Goal: Task Accomplishment & Management: Complete application form

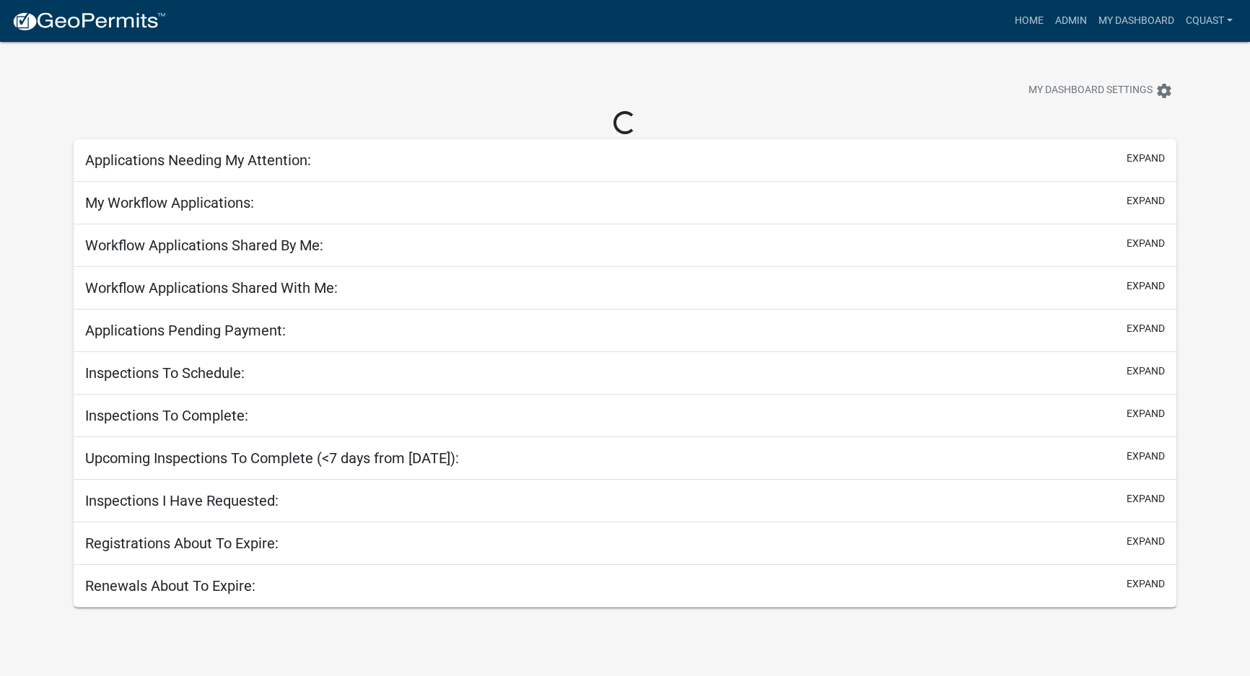
select select "1: 25"
click at [1151, 30] on link "My Dashboard" at bounding box center [1136, 20] width 87 height 27
select select "1: 25"
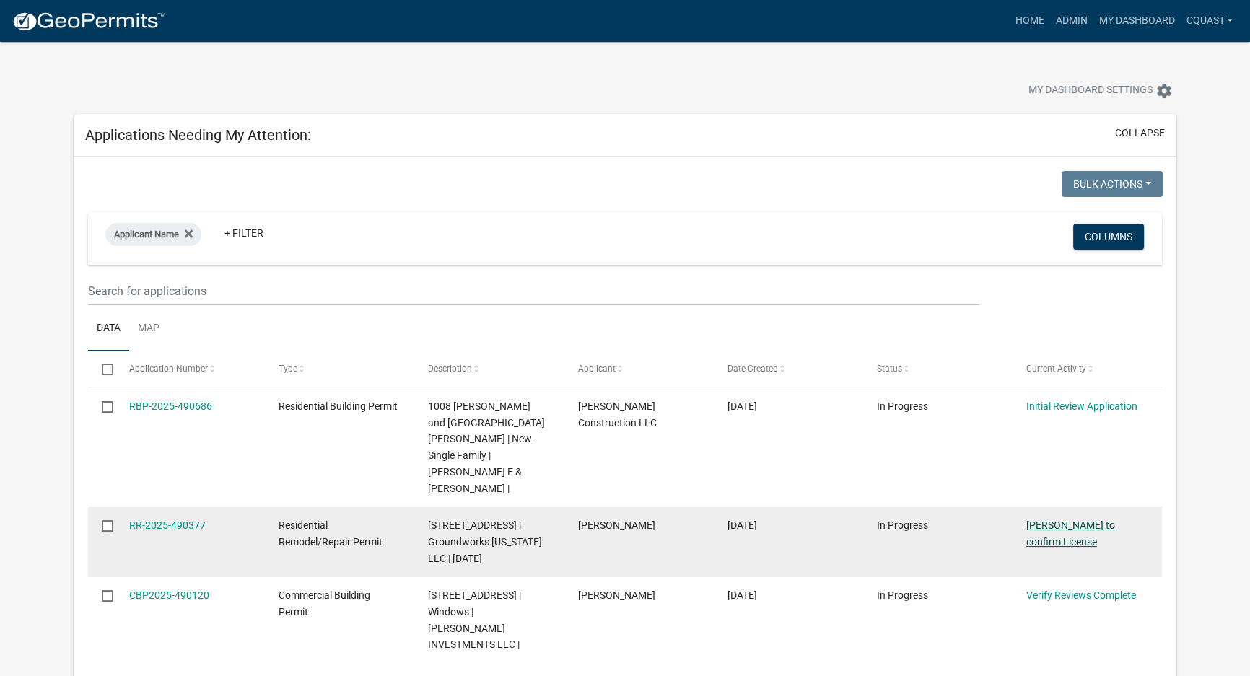
click at [1057, 520] on link "[PERSON_NAME] to confirm License" at bounding box center [1070, 534] width 89 height 28
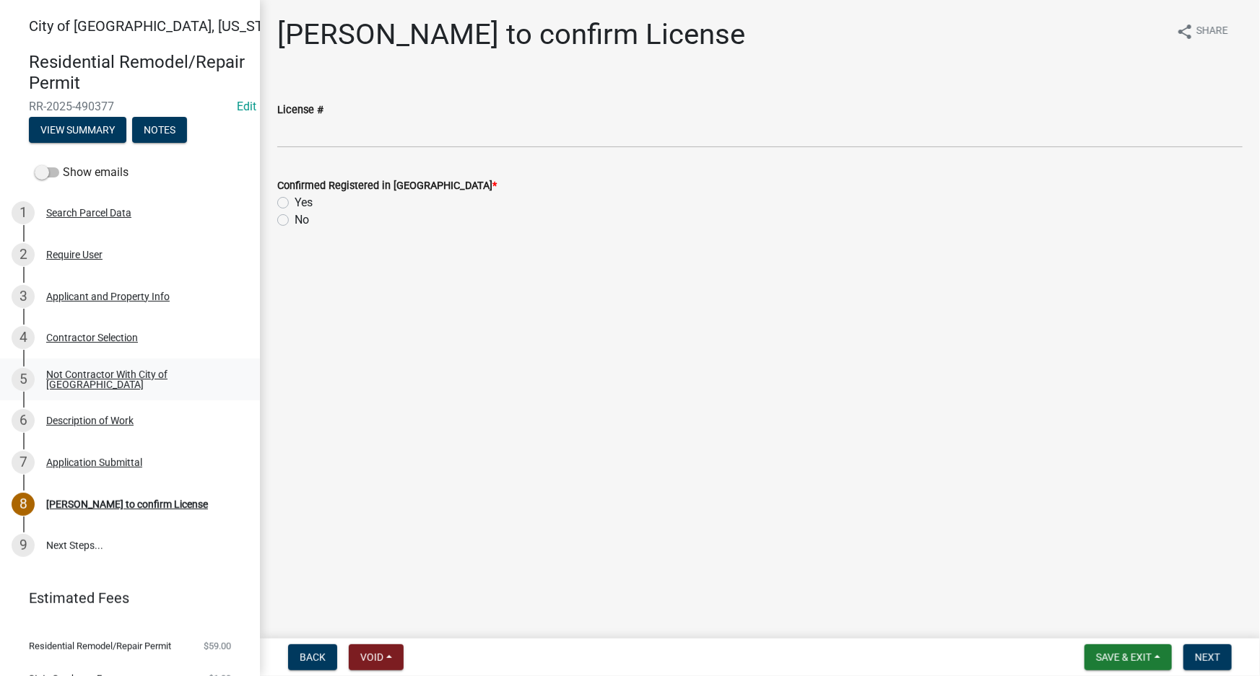
click at [194, 389] on div "5 Not Contractor With City of [GEOGRAPHIC_DATA]" at bounding box center [124, 379] width 225 height 23
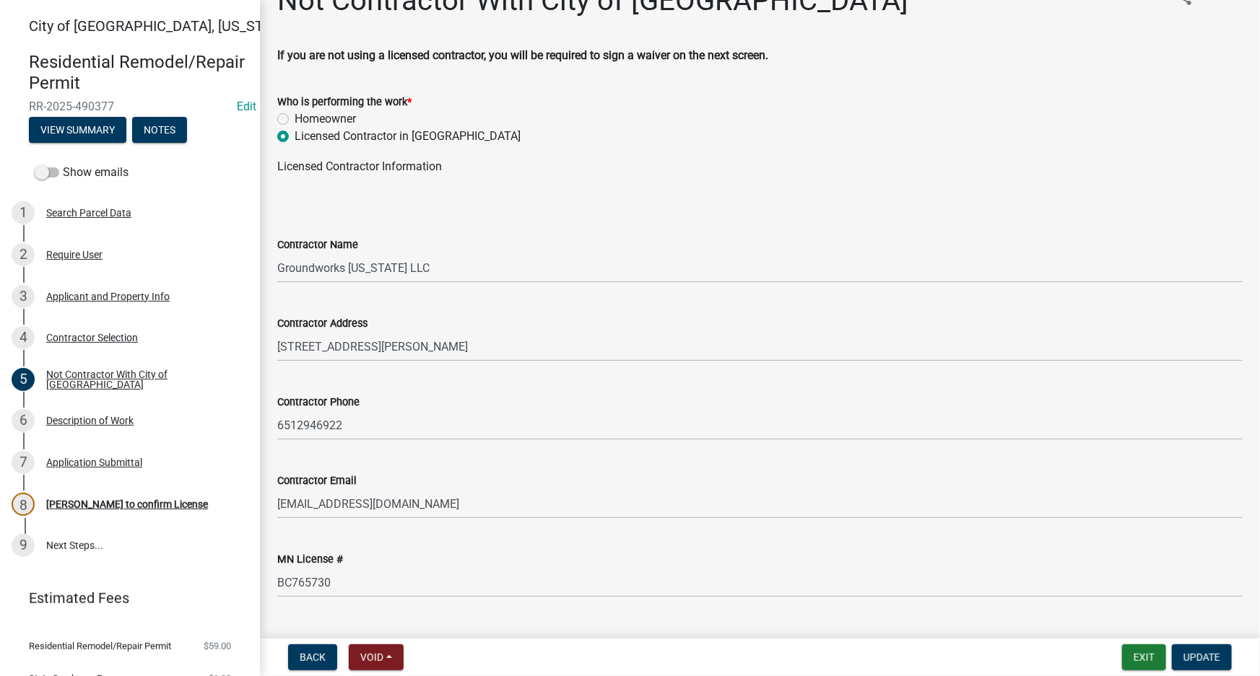
scroll to position [66, 0]
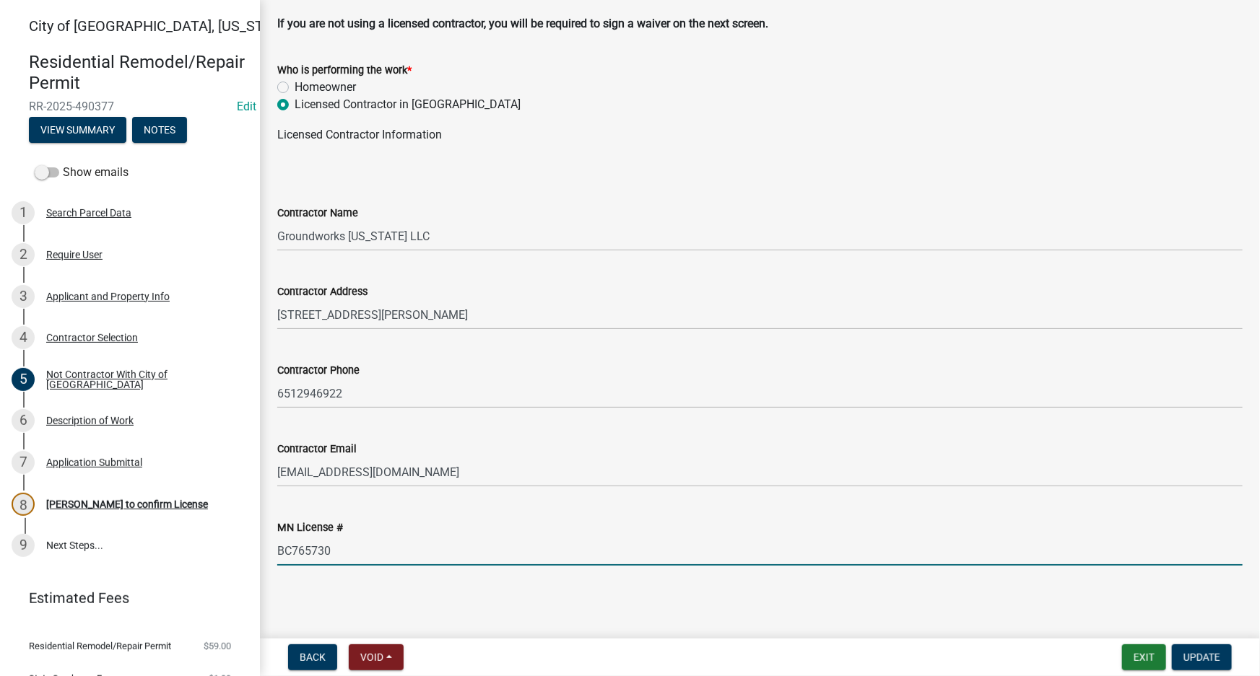
drag, startPoint x: 375, startPoint y: 555, endPoint x: 267, endPoint y: 549, distance: 108.4
click at [267, 549] on div "MN License # BC765730" at bounding box center [759, 532] width 987 height 67
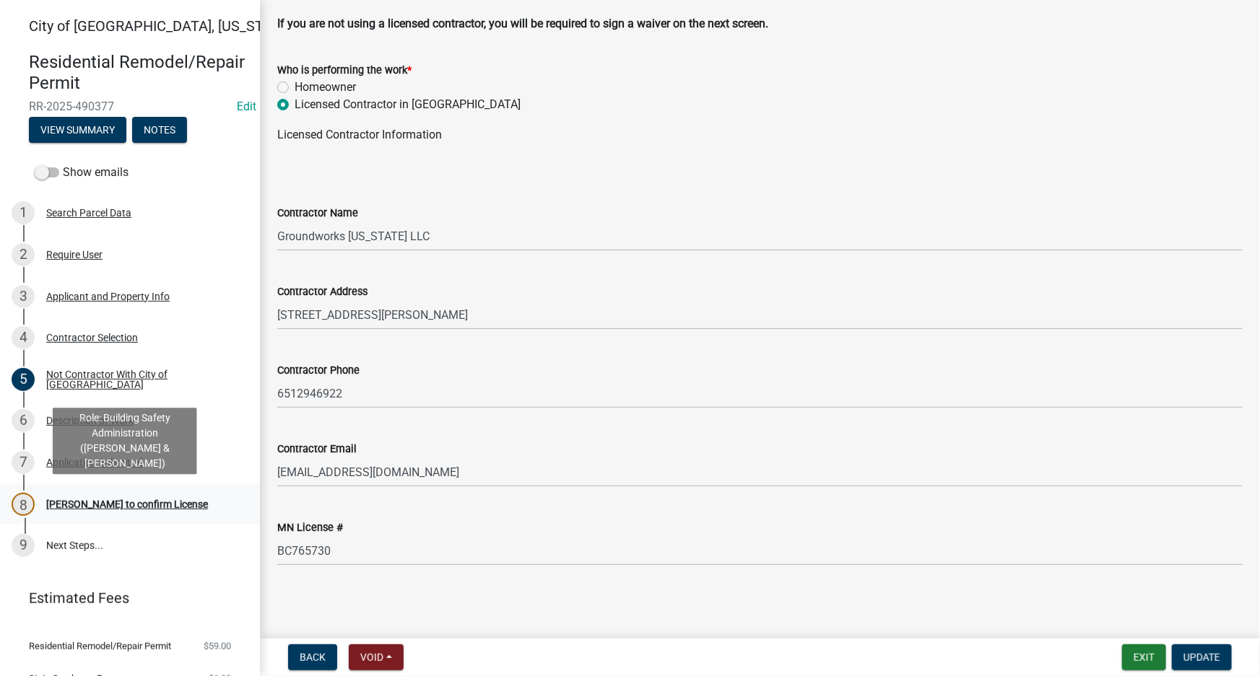
click at [166, 519] on link "8 [PERSON_NAME] to confirm License" at bounding box center [130, 505] width 260 height 42
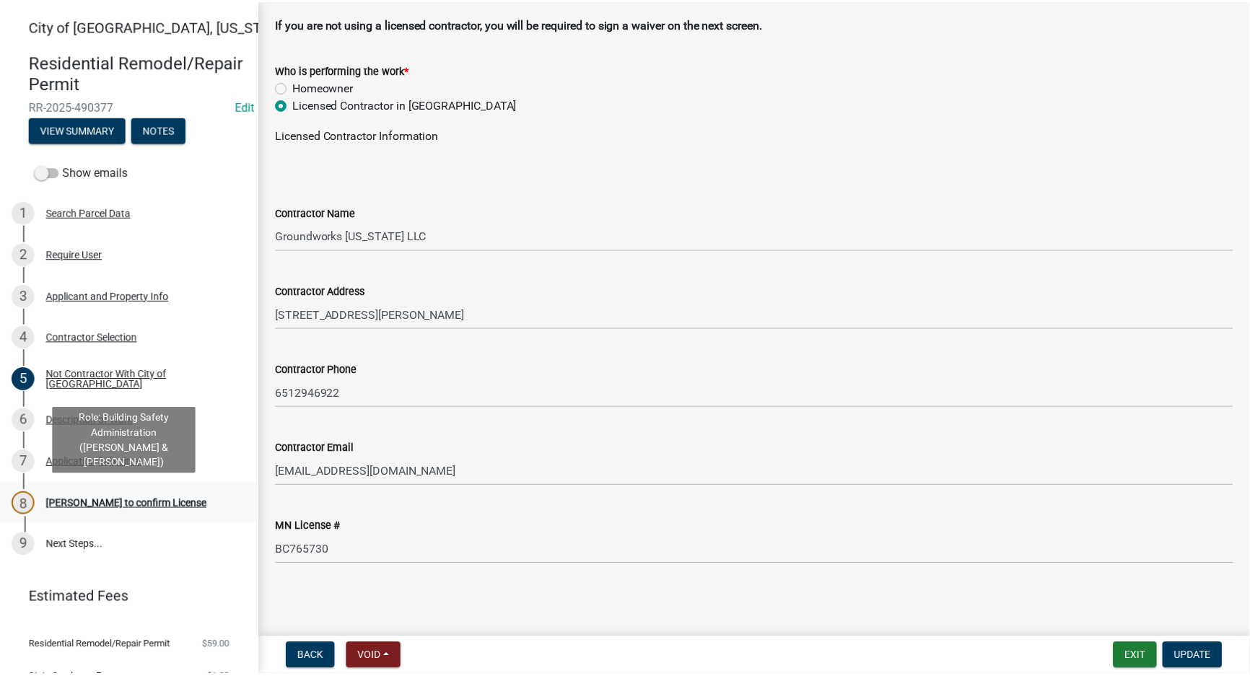
scroll to position [0, 0]
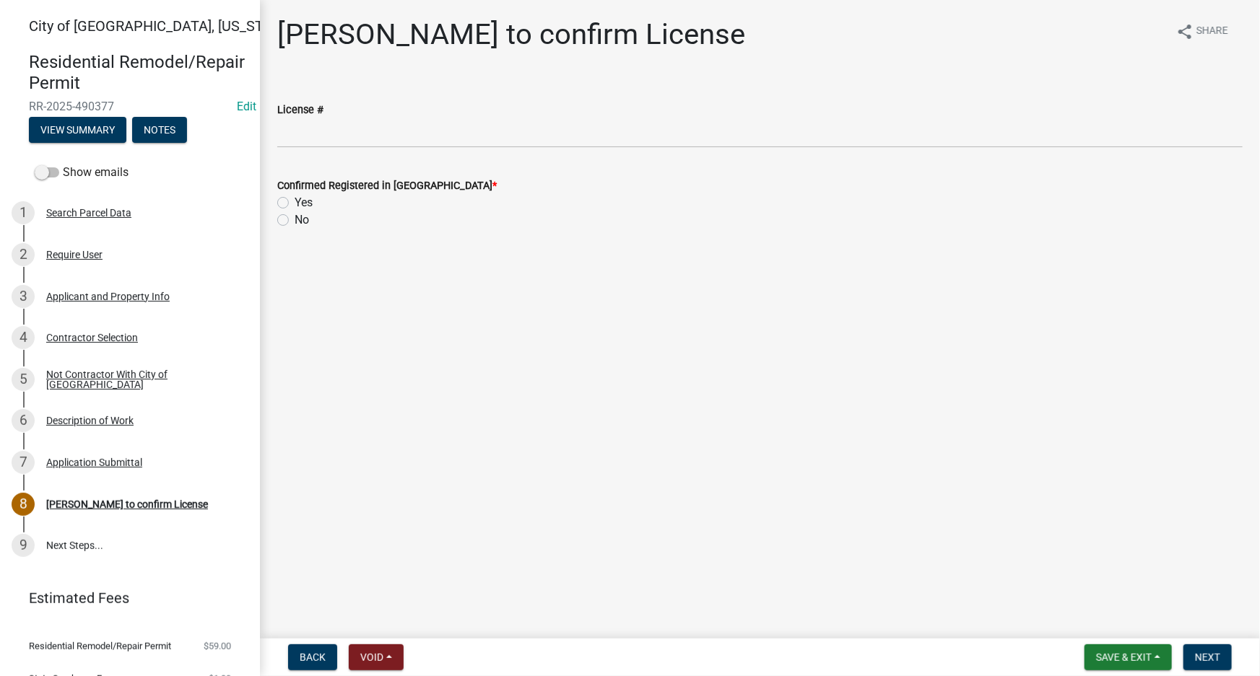
click at [468, 158] on wm-data-entity-input "License #" at bounding box center [759, 120] width 965 height 79
click at [467, 150] on wm-data-entity-input "License #" at bounding box center [759, 120] width 965 height 79
click at [471, 139] on input "License #" at bounding box center [759, 133] width 965 height 30
paste input "BC765730"
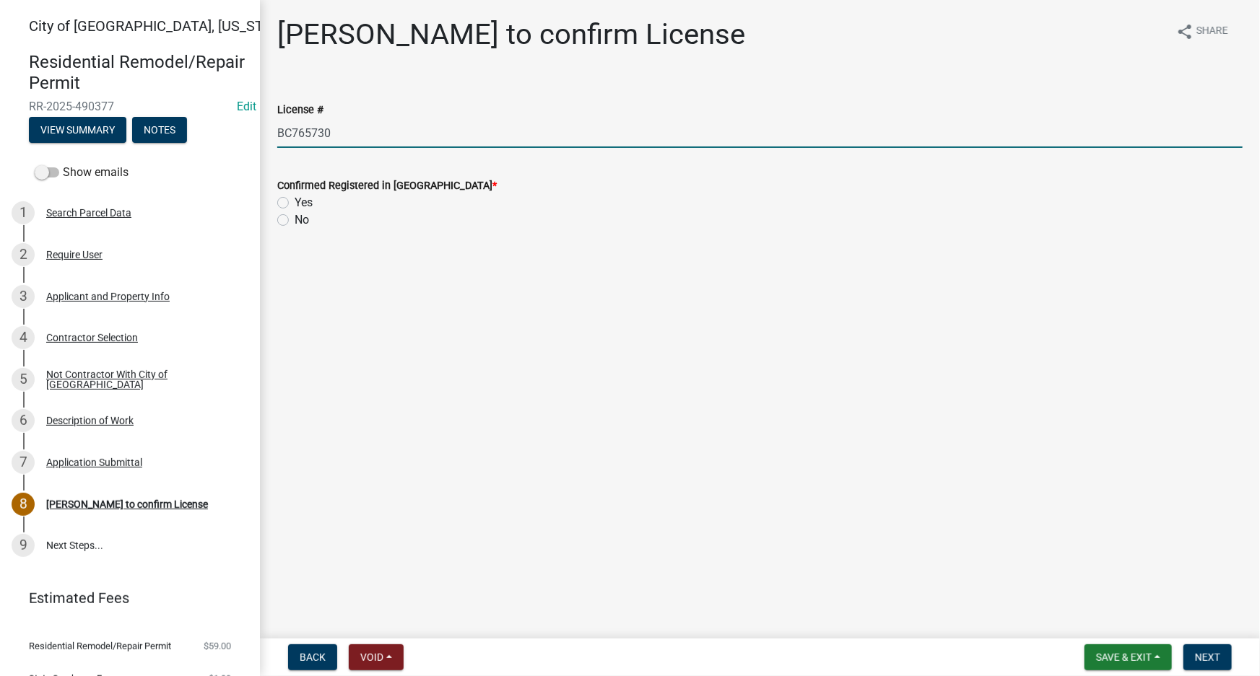
type input "BC765730"
click at [617, 315] on main "[PERSON_NAME] to confirm License share Share License # BC765730 Confirmed Regis…" at bounding box center [760, 316] width 1000 height 633
click at [295, 204] on label "Yes" at bounding box center [304, 202] width 18 height 17
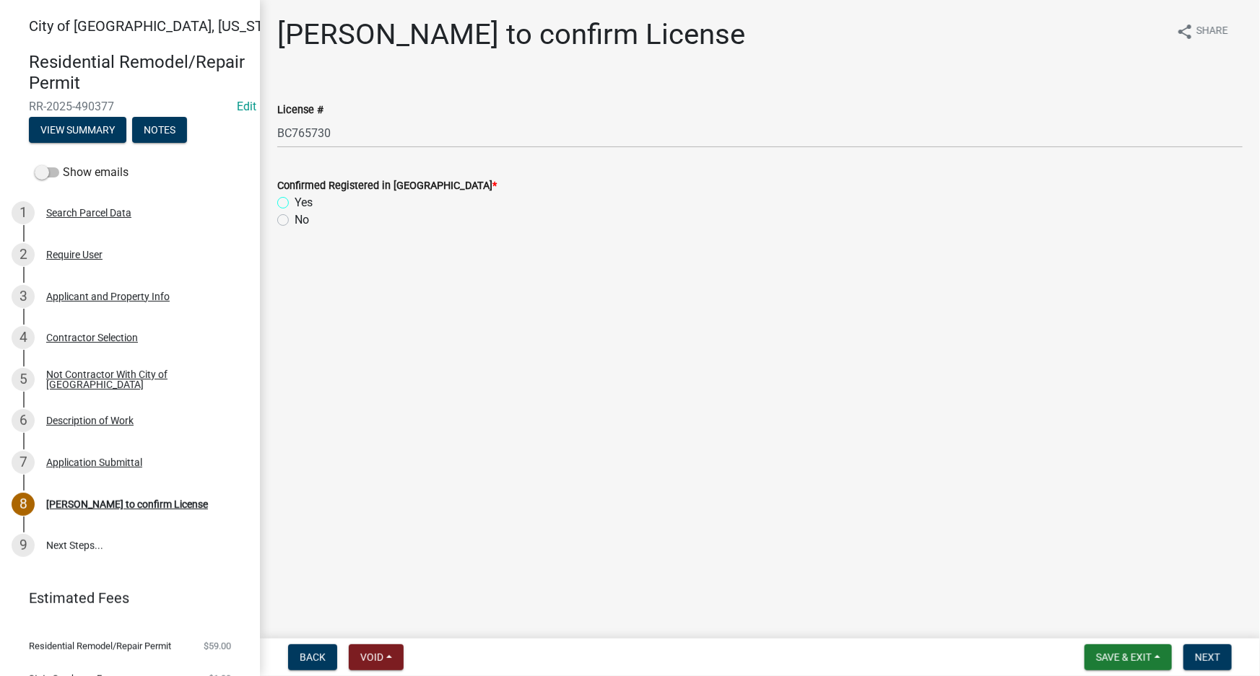
click at [295, 204] on input "Yes" at bounding box center [299, 198] width 9 height 9
radio input "true"
click at [1198, 664] on button "Next" at bounding box center [1207, 658] width 48 height 26
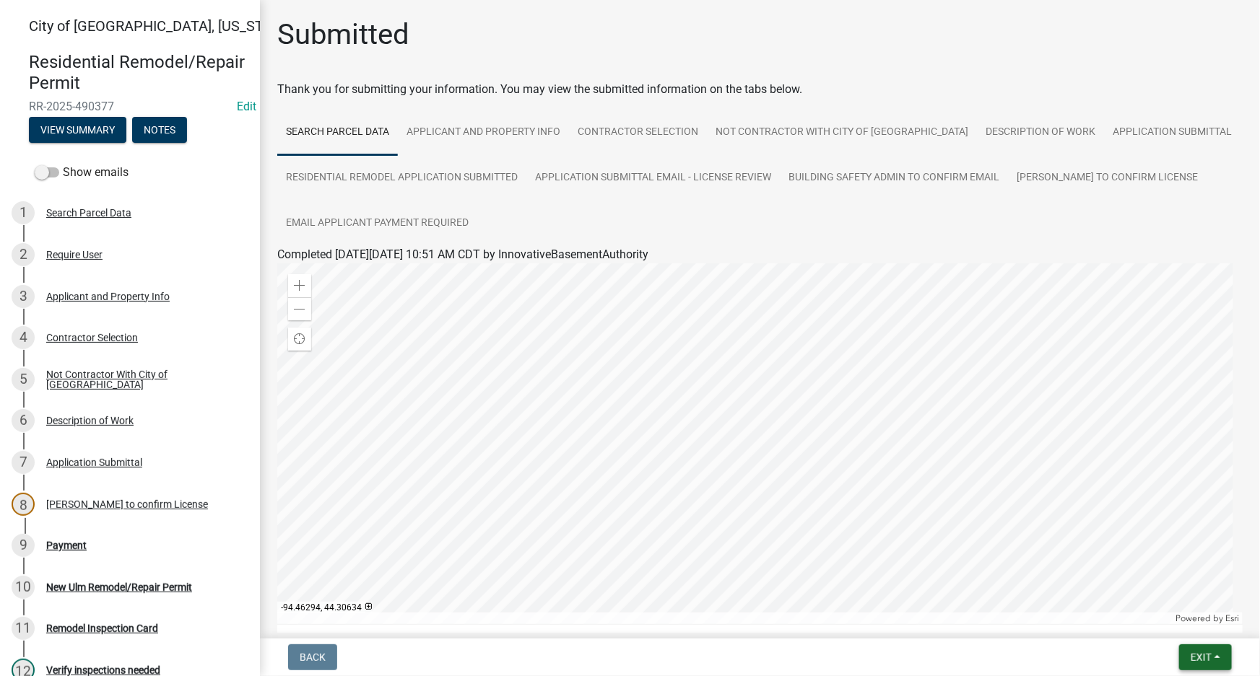
click at [1195, 661] on span "Exit" at bounding box center [1200, 658] width 21 height 12
click at [1163, 625] on button "Save & Exit" at bounding box center [1173, 620] width 115 height 35
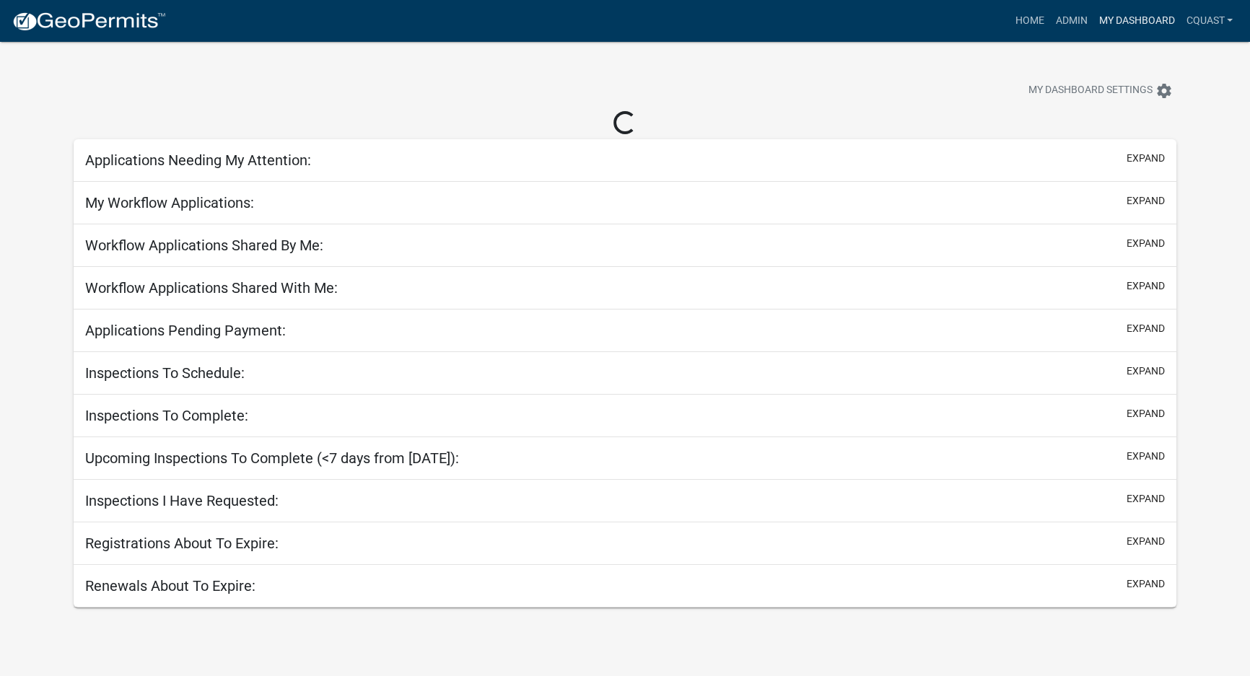
click at [1097, 12] on link "My Dashboard" at bounding box center [1136, 20] width 87 height 27
click at [1078, 21] on link "Admin" at bounding box center [1071, 20] width 43 height 27
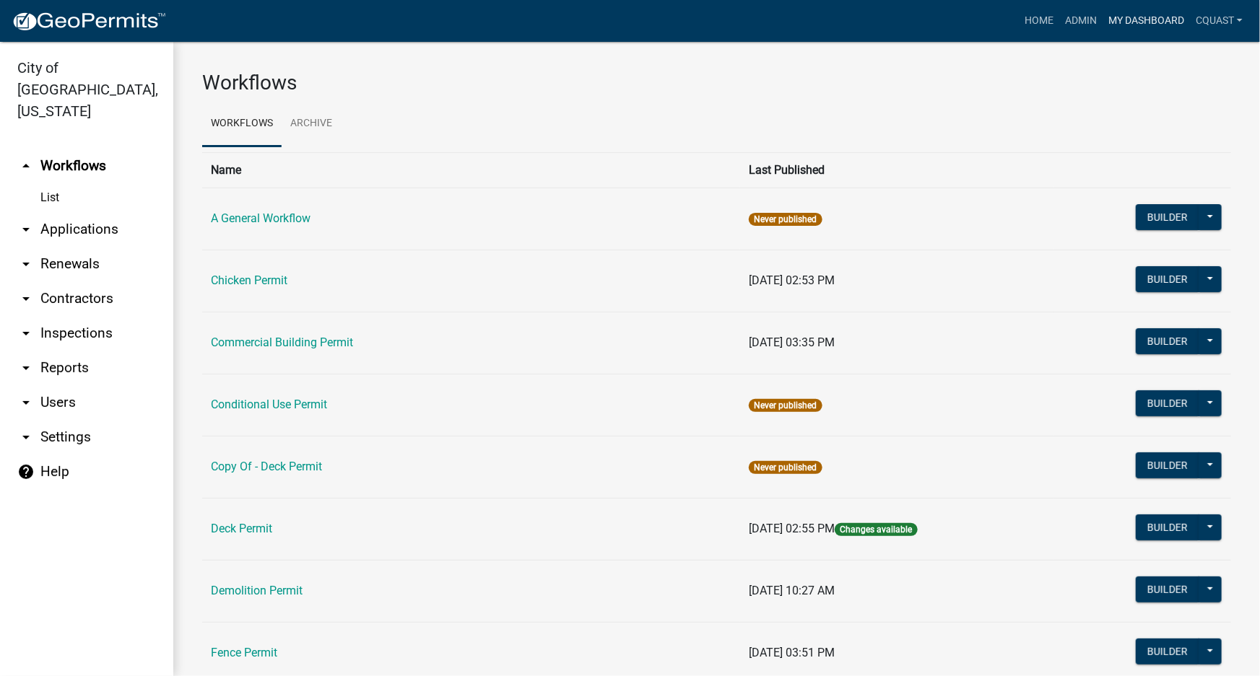
click at [1148, 14] on link "My Dashboard" at bounding box center [1145, 20] width 87 height 27
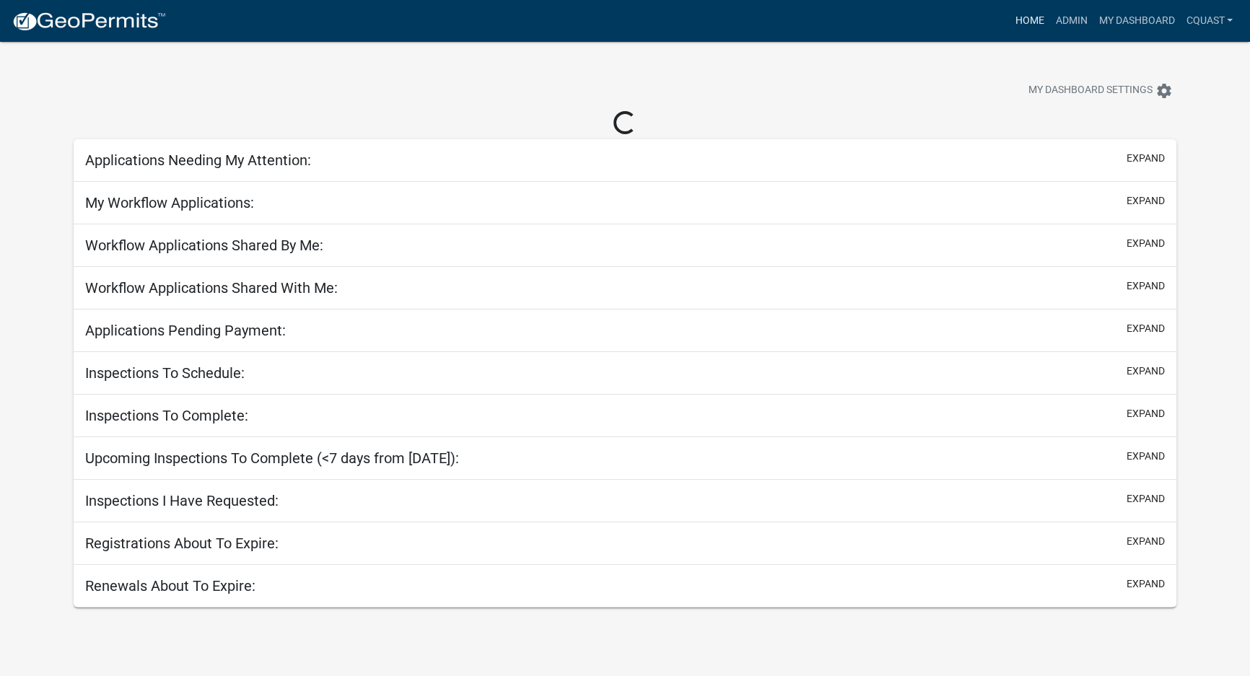
click at [1016, 24] on link "Home" at bounding box center [1029, 20] width 40 height 27
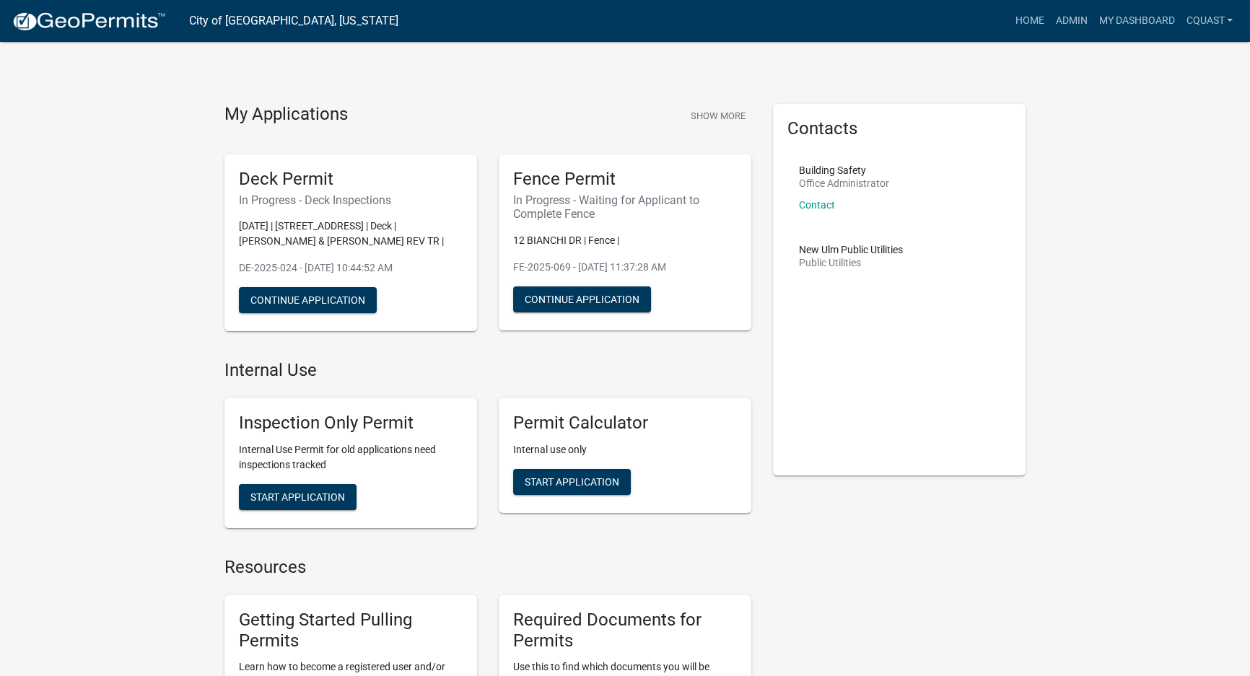
click at [1208, 30] on link "cquast" at bounding box center [1209, 20] width 58 height 27
click at [1155, 19] on link "My Dashboard" at bounding box center [1136, 20] width 87 height 27
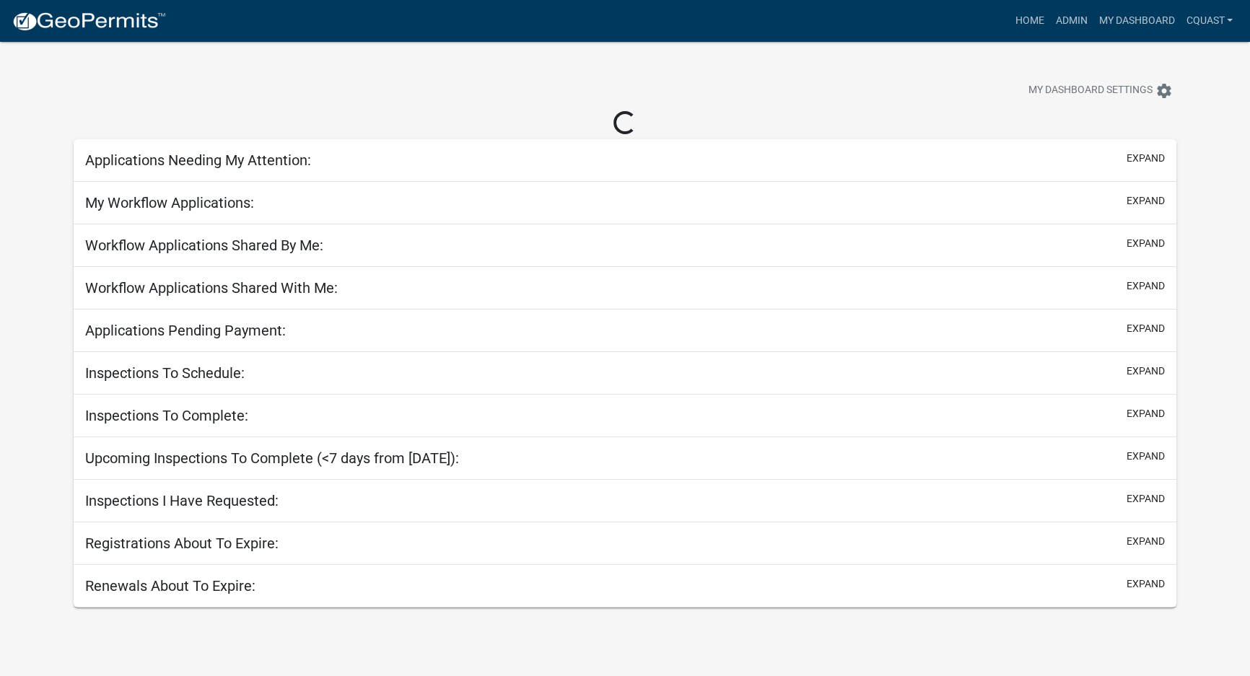
click at [314, 189] on div "My Workflow Applications: expand" at bounding box center [626, 203] width 1104 height 43
click at [310, 168] on h5 "Applications Needing My Attention:" at bounding box center [198, 160] width 226 height 17
select select "1: 25"
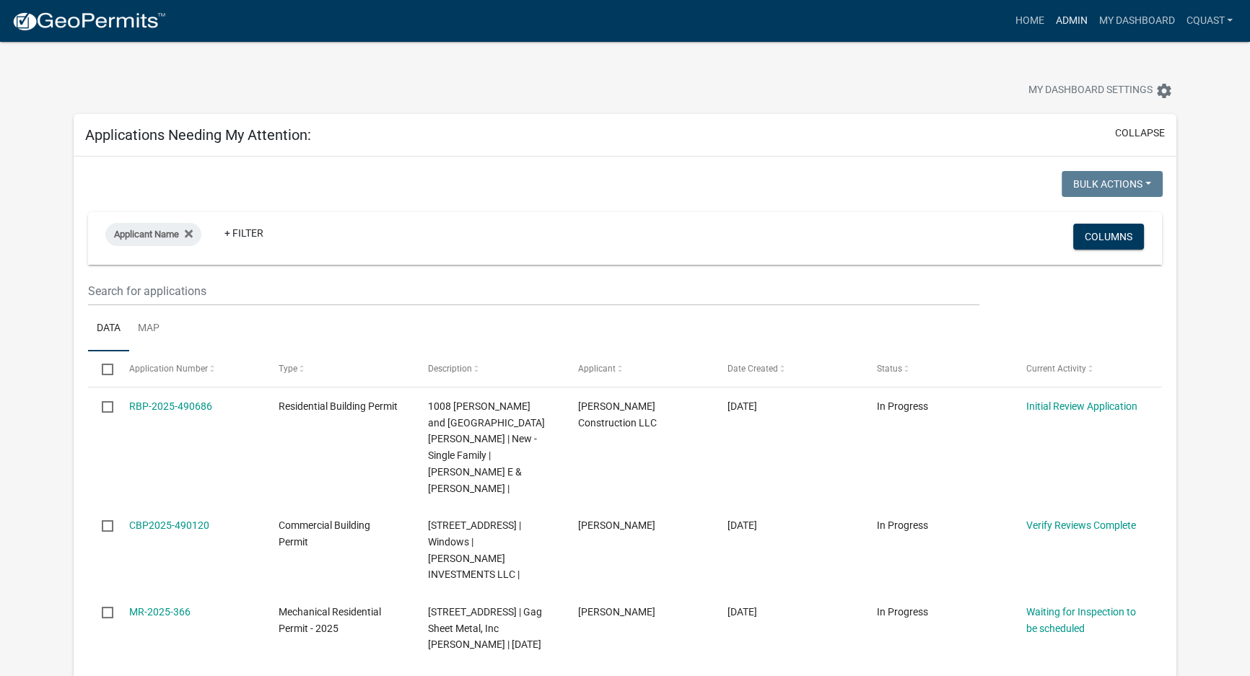
click at [1051, 22] on link "Admin" at bounding box center [1071, 20] width 43 height 27
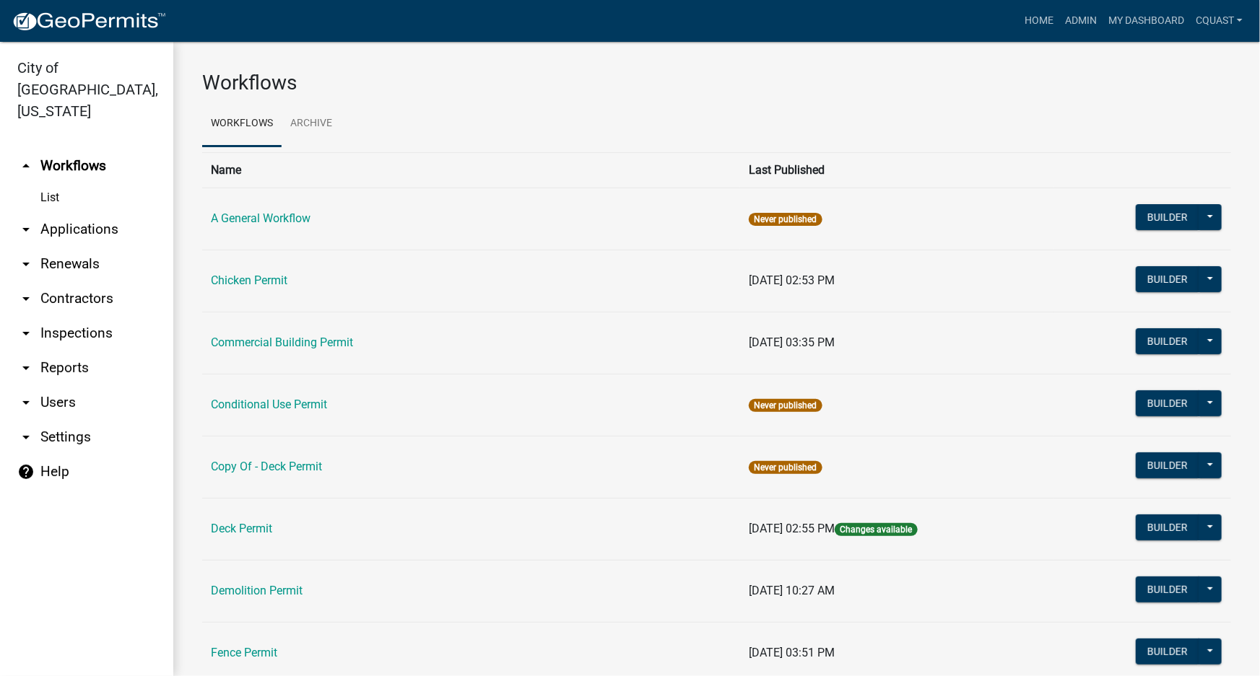
click at [51, 183] on link "List" at bounding box center [86, 197] width 173 height 29
click at [60, 249] on link "arrow_drop_down Renewals" at bounding box center [86, 264] width 173 height 35
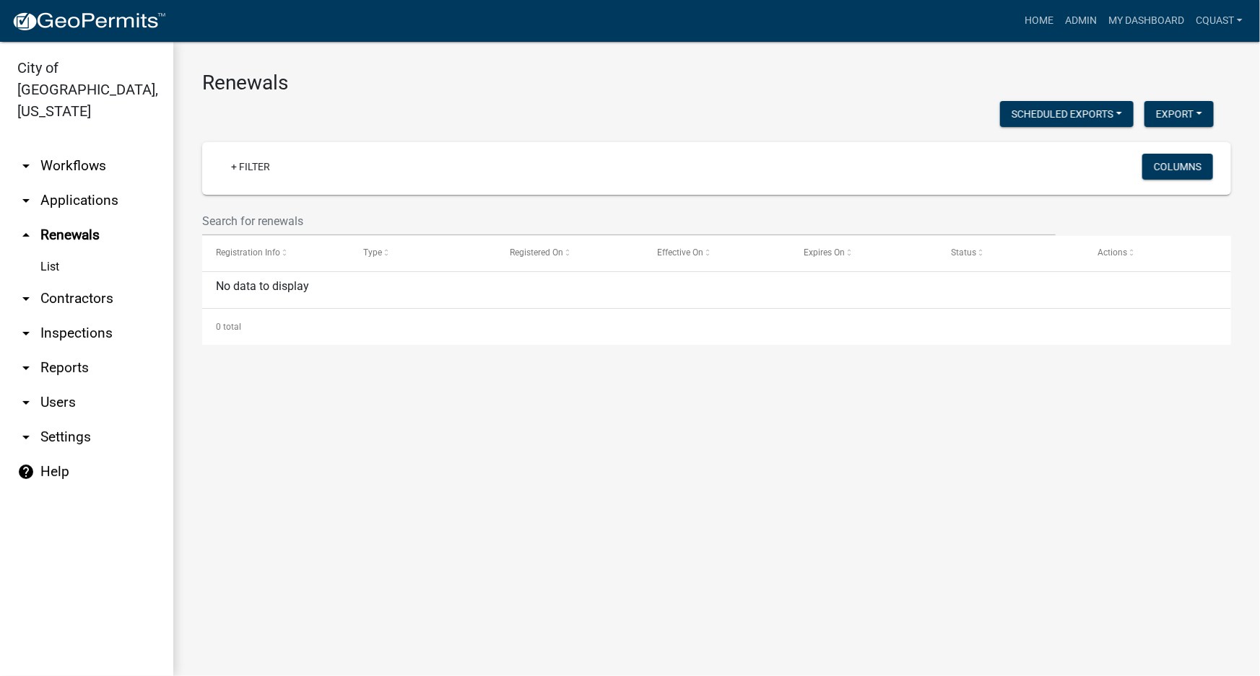
click at [96, 282] on link "arrow_drop_down Contractors" at bounding box center [86, 299] width 173 height 35
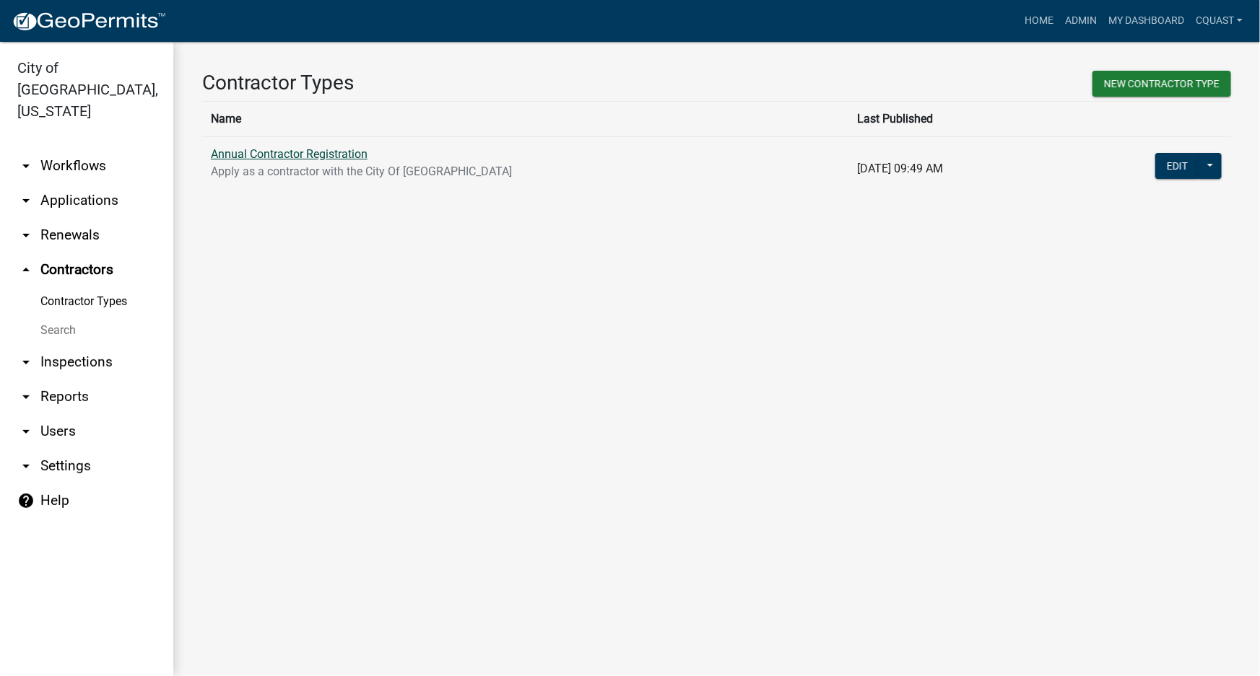
click at [346, 149] on link "Annual Contractor Registration" at bounding box center [289, 154] width 157 height 14
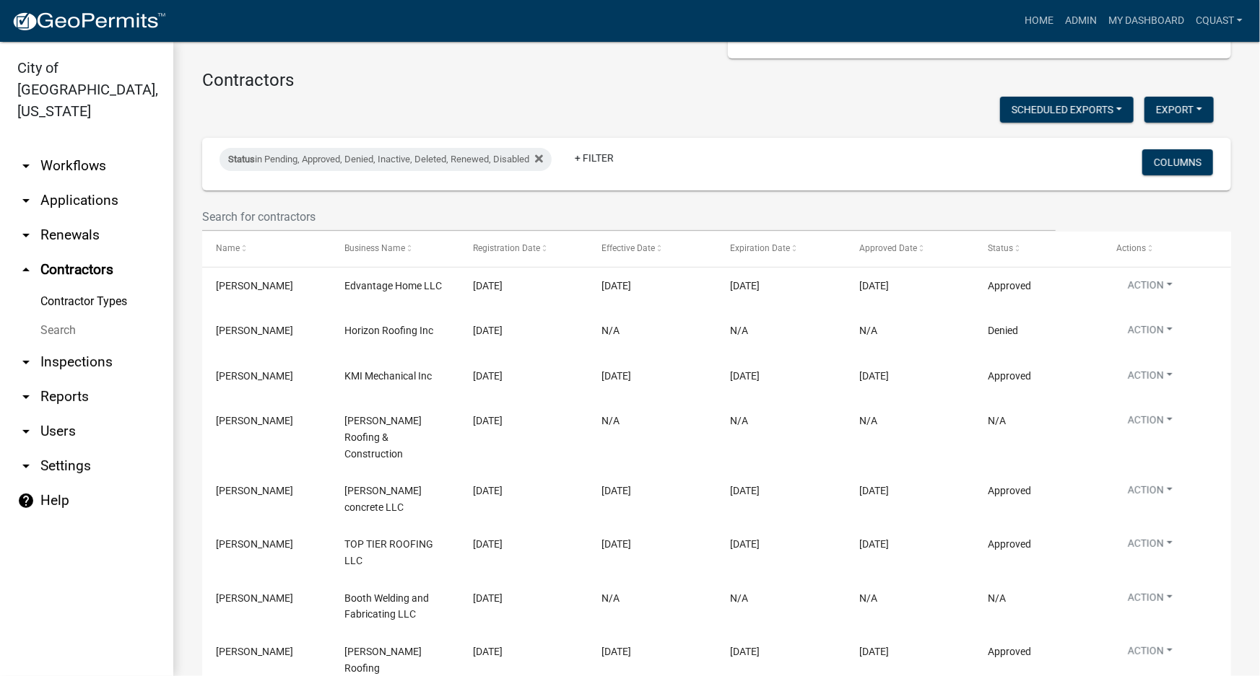
scroll to position [175, 0]
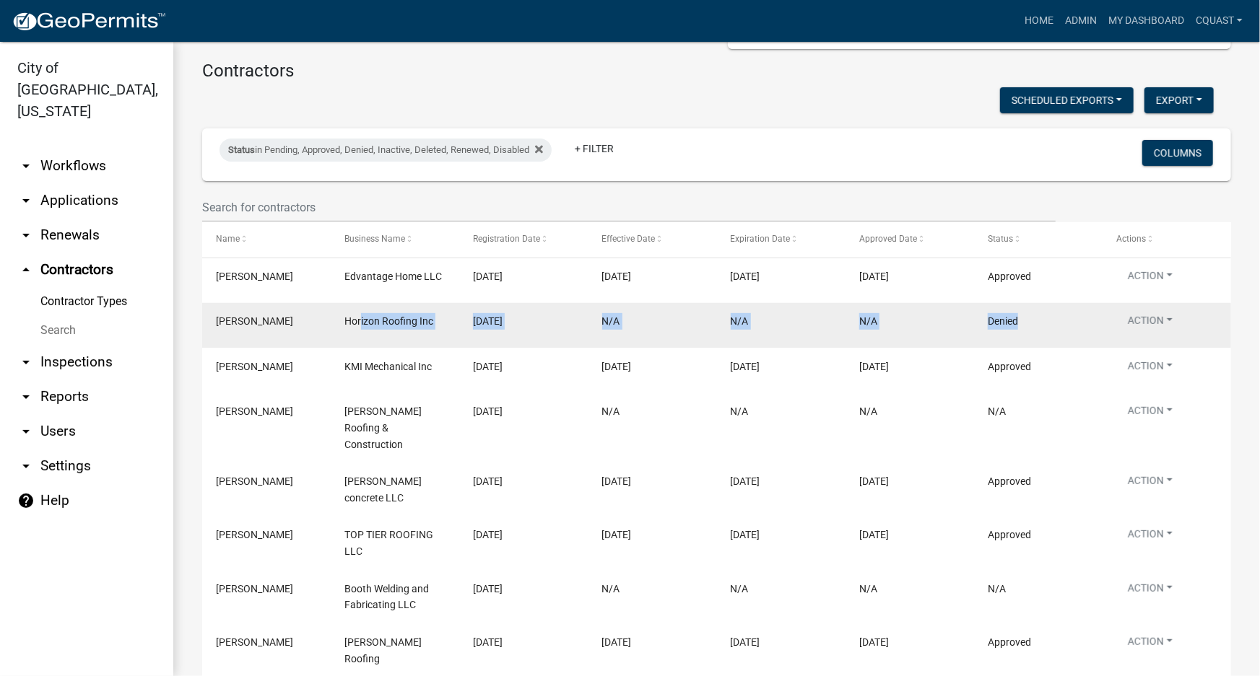
drag, startPoint x: 360, startPoint y: 332, endPoint x: 1044, endPoint y: 331, distance: 683.6
click at [1044, 331] on div "[PERSON_NAME] Horizon Roofing Inc [DATE] N/A N/A N/A Denied Action View Details…" at bounding box center [716, 325] width 1029 height 45
click at [1044, 331] on datatable-body-cell "Denied" at bounding box center [1038, 325] width 128 height 45
click at [254, 318] on span "[PERSON_NAME]" at bounding box center [254, 321] width 77 height 12
click at [1156, 315] on button "Action" at bounding box center [1150, 323] width 68 height 21
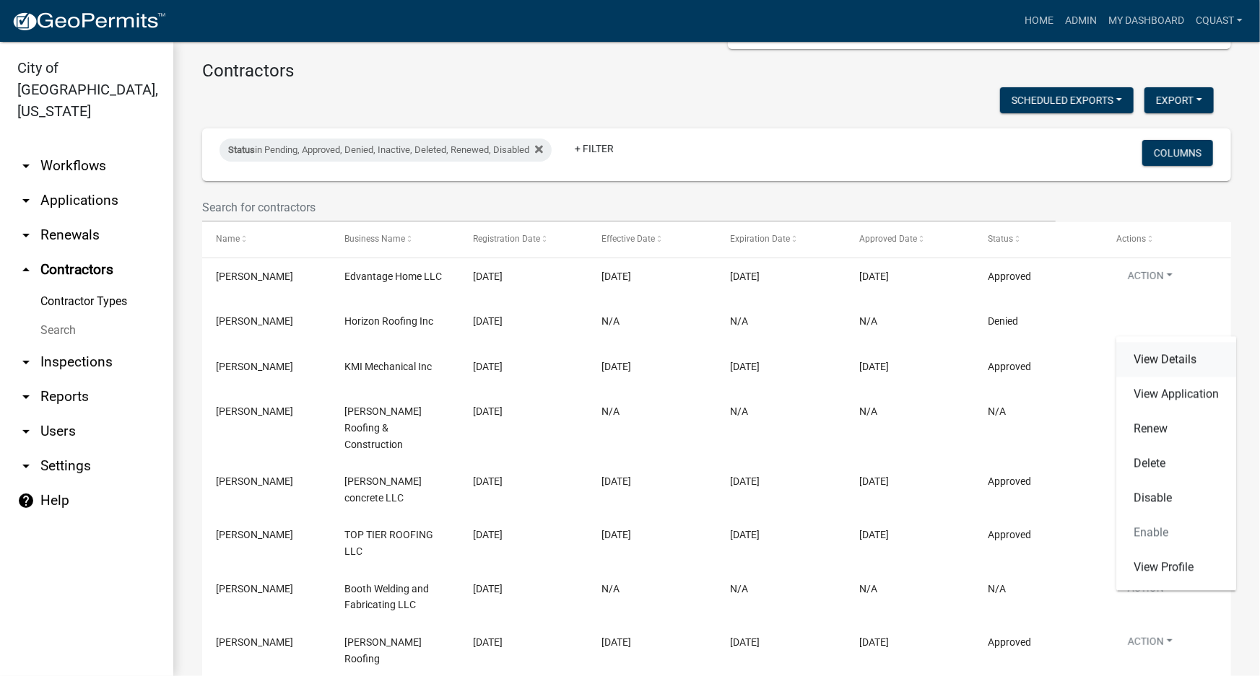
click at [1169, 353] on link "View Details" at bounding box center [1176, 360] width 120 height 35
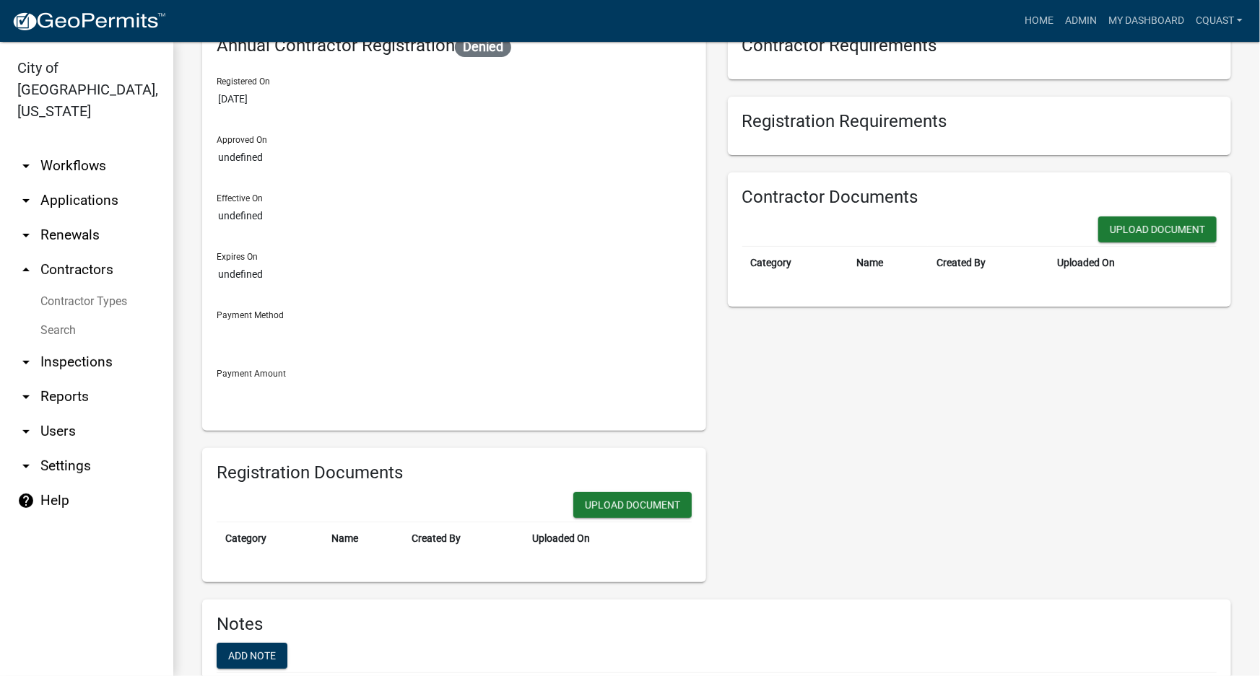
scroll to position [201, 0]
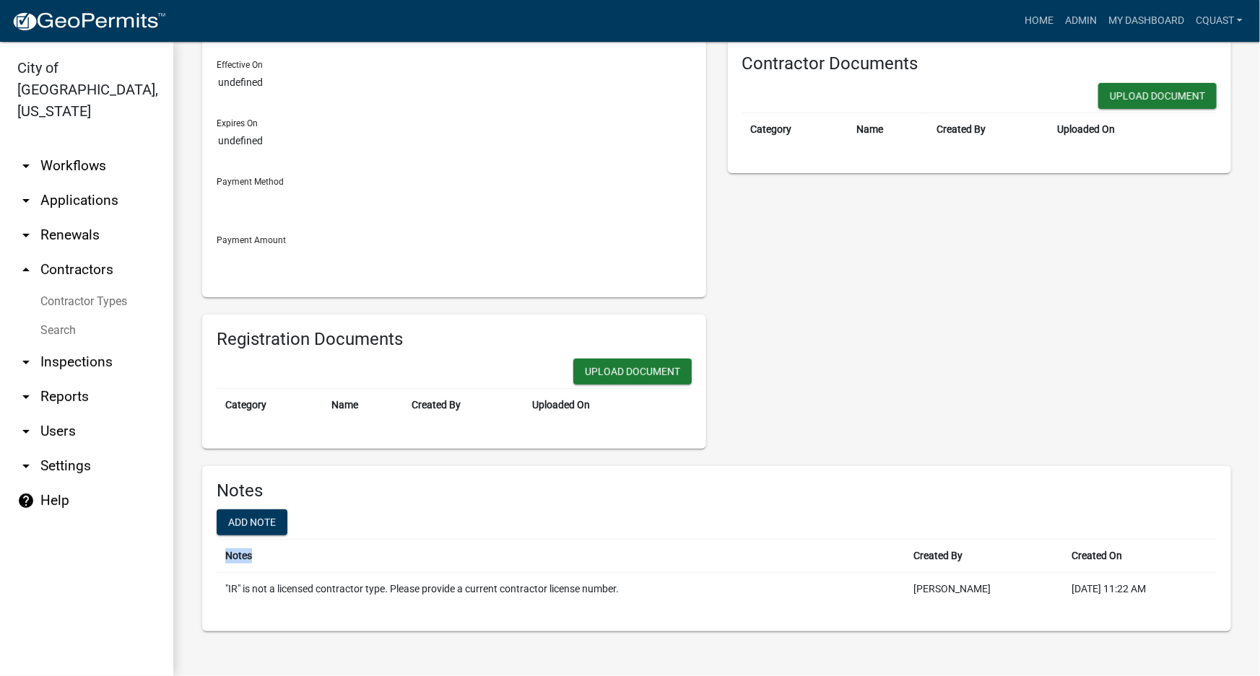
drag, startPoint x: 682, startPoint y: 567, endPoint x: 435, endPoint y: 620, distance: 253.1
click at [435, 620] on div "Notes Add note Notes Created By Created On "IR" is not a licensed contractor ty…" at bounding box center [716, 549] width 1029 height 166
click at [435, 619] on div "Notes Add note Notes Created By Created On "IR" is not a licensed contractor ty…" at bounding box center [716, 549] width 1029 height 166
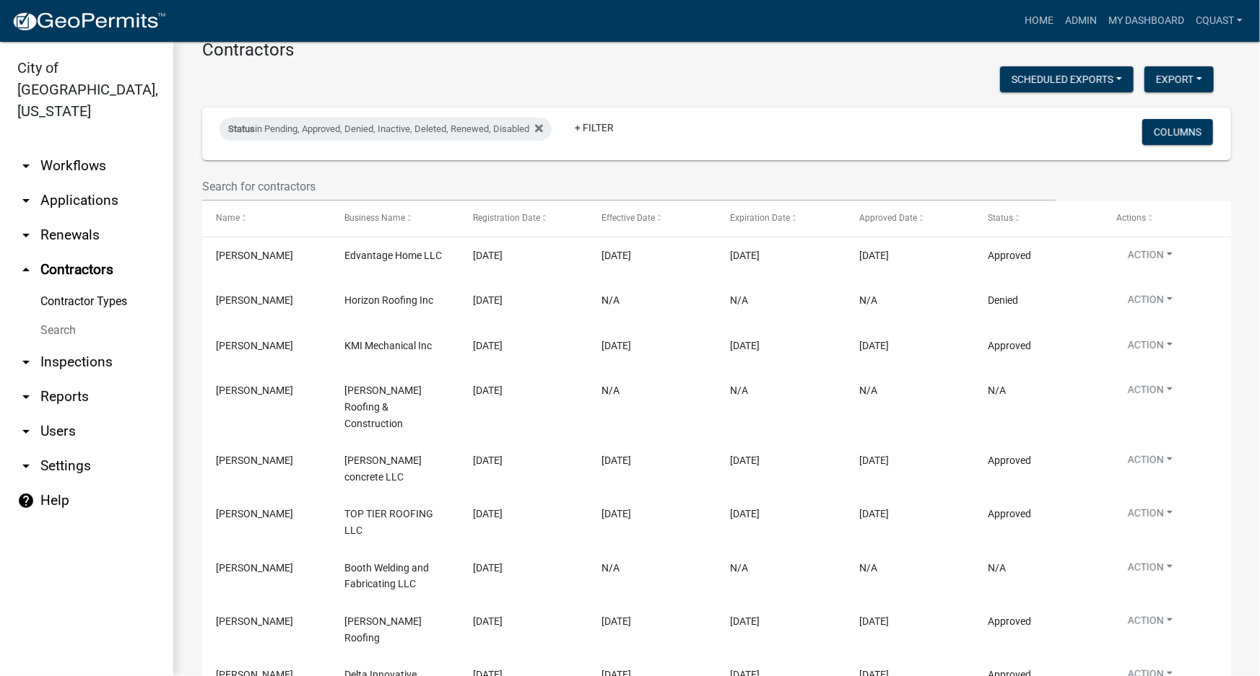
scroll to position [294, 0]
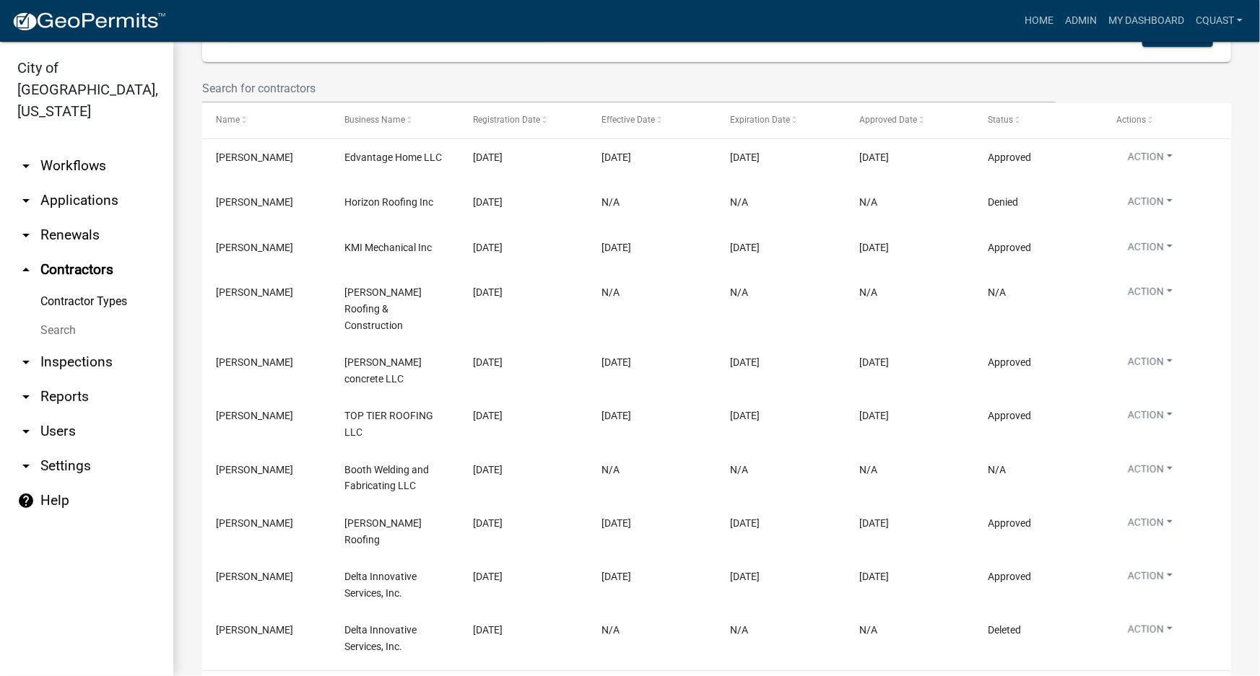
click at [41, 218] on link "arrow_drop_down Renewals" at bounding box center [86, 235] width 173 height 35
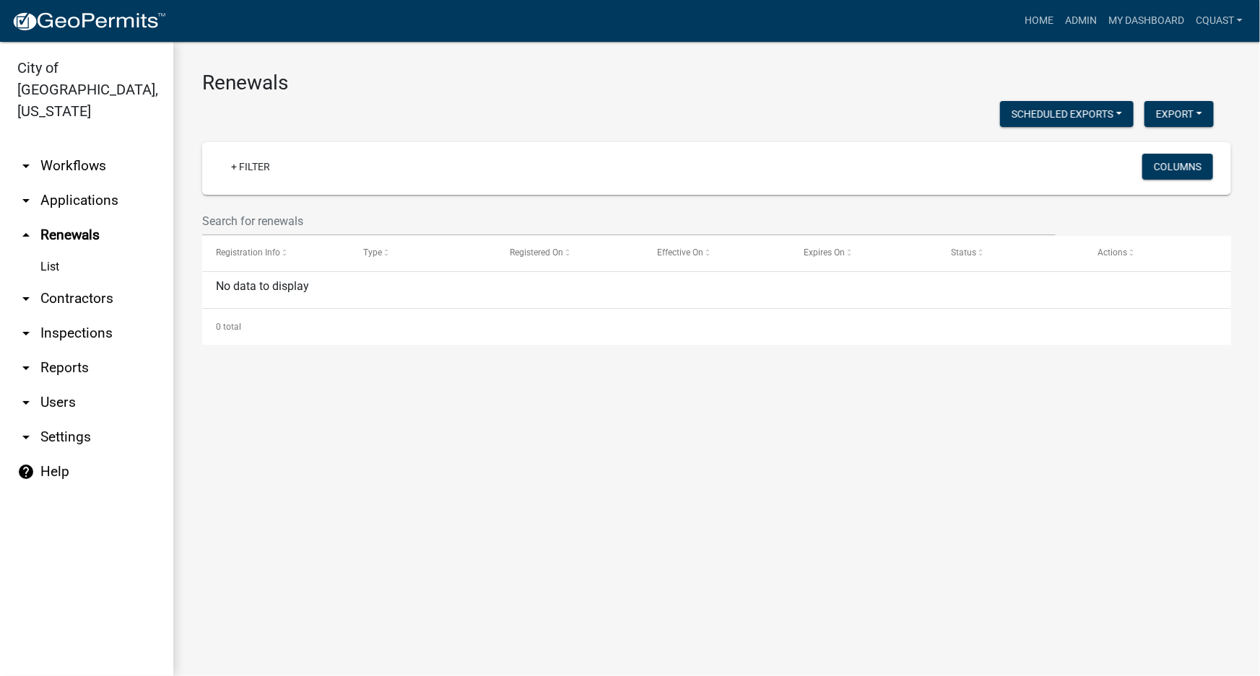
click at [70, 187] on link "arrow_drop_down Applications" at bounding box center [86, 200] width 173 height 35
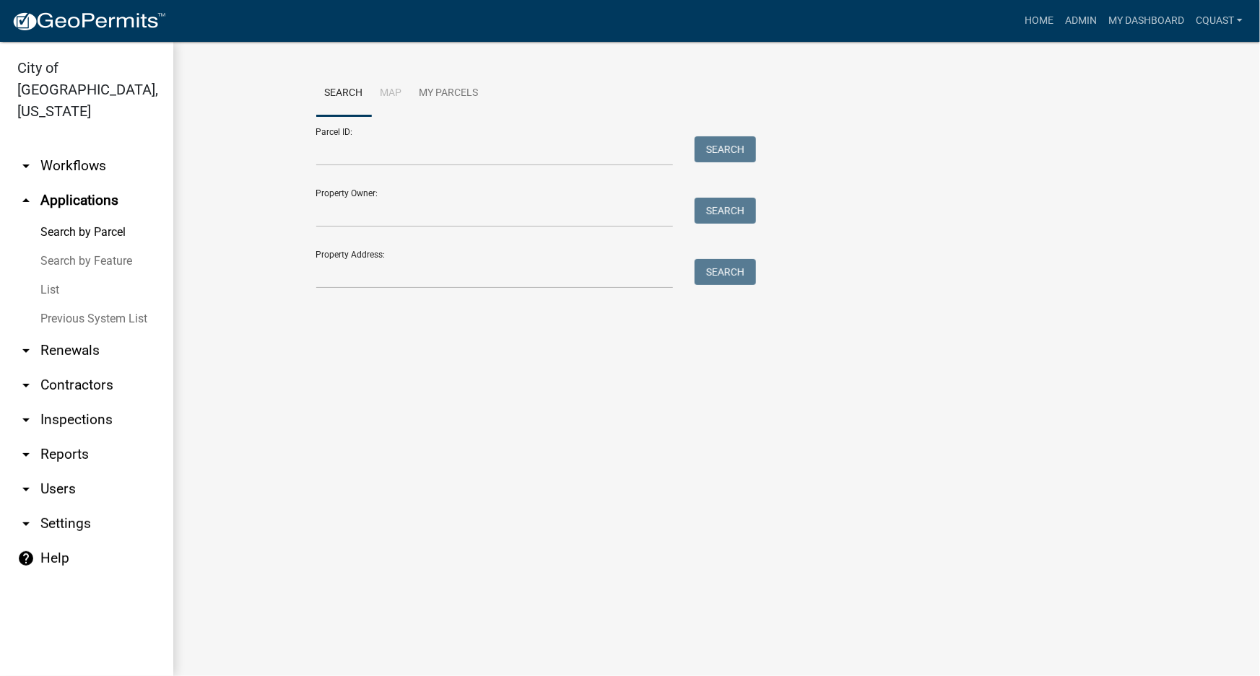
click at [92, 149] on link "arrow_drop_down Workflows" at bounding box center [86, 166] width 173 height 35
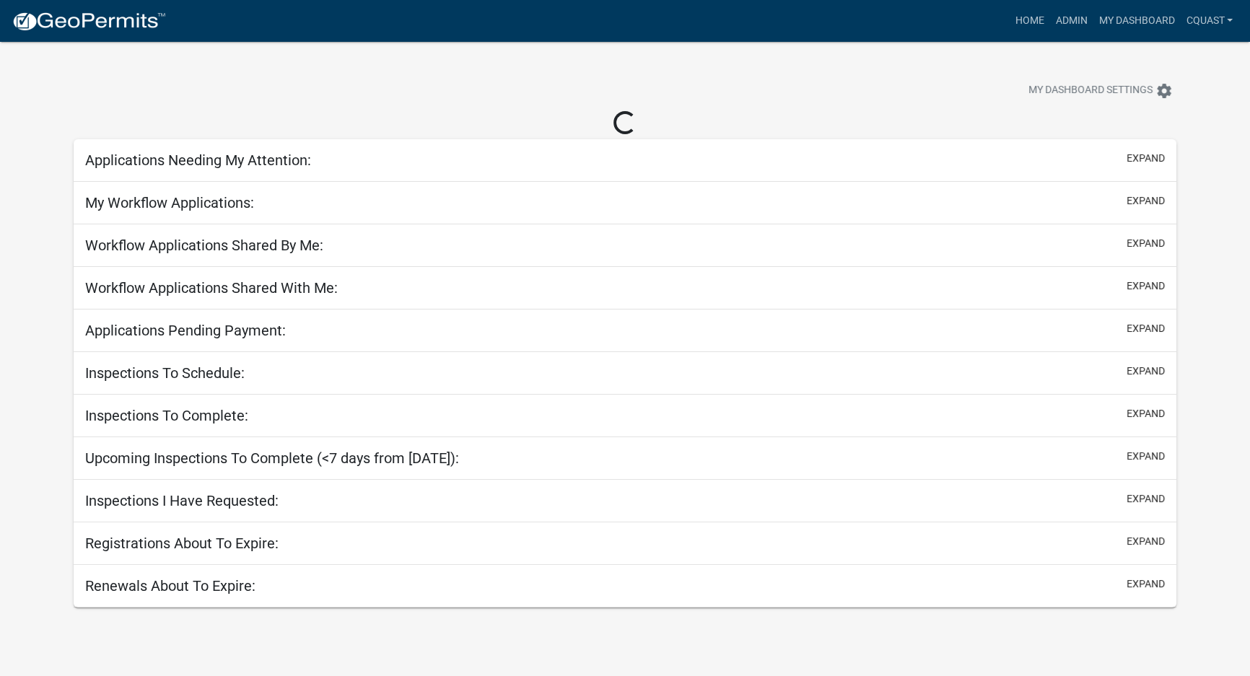
select select "1: 25"
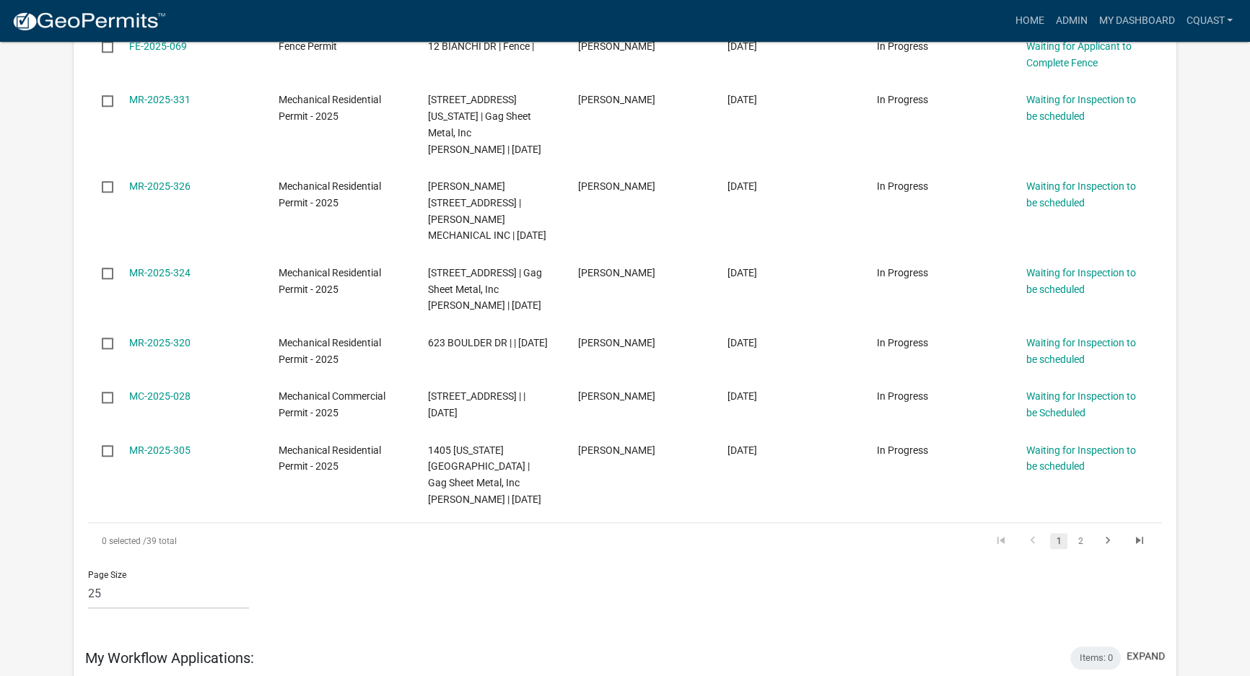
scroll to position [1793, 0]
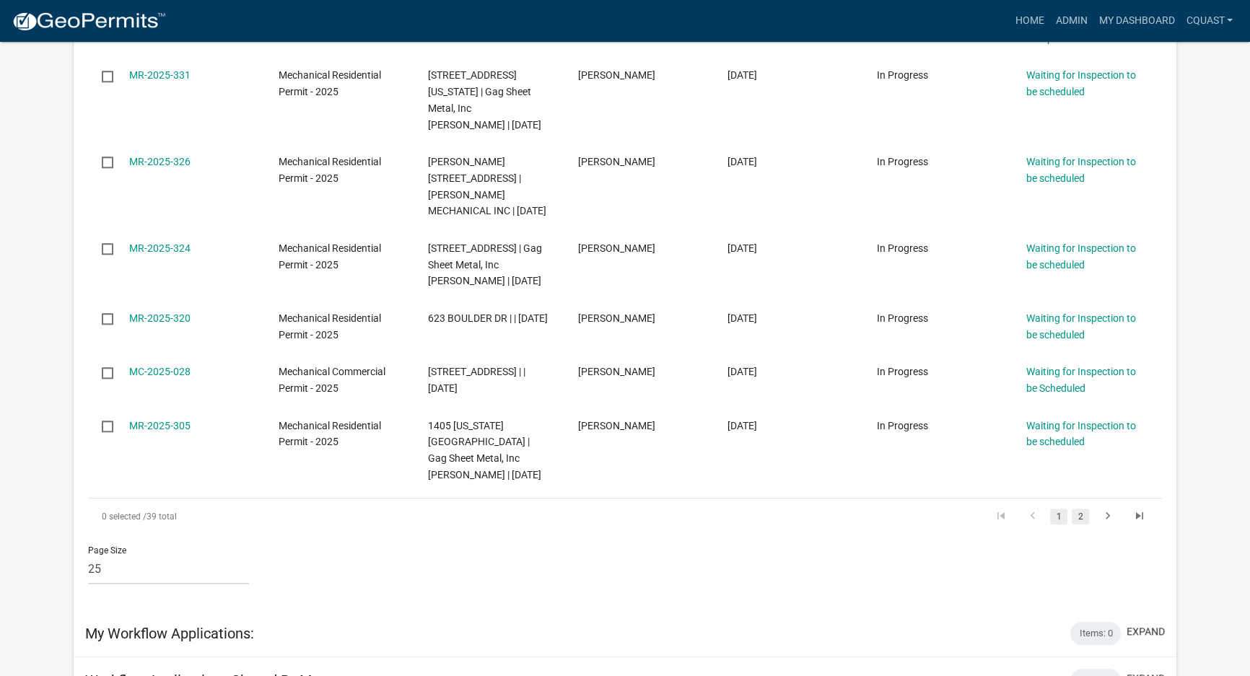
click at [1079, 509] on link "2" at bounding box center [1080, 517] width 17 height 16
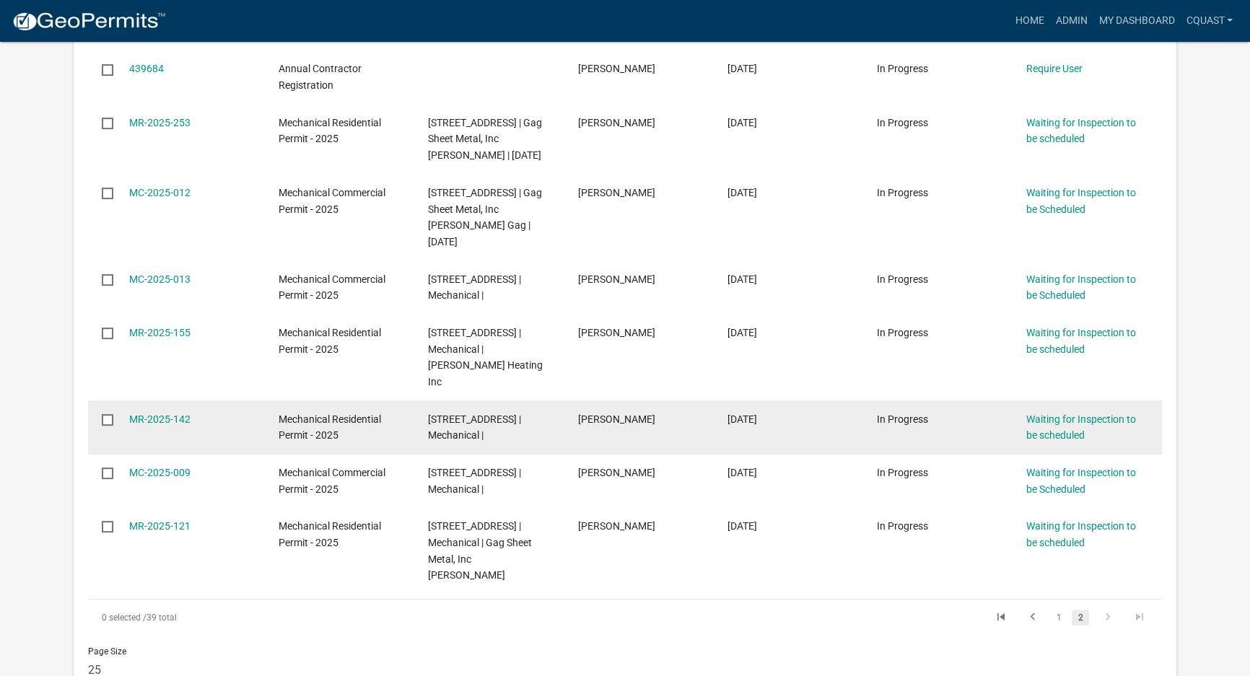
scroll to position [787, 0]
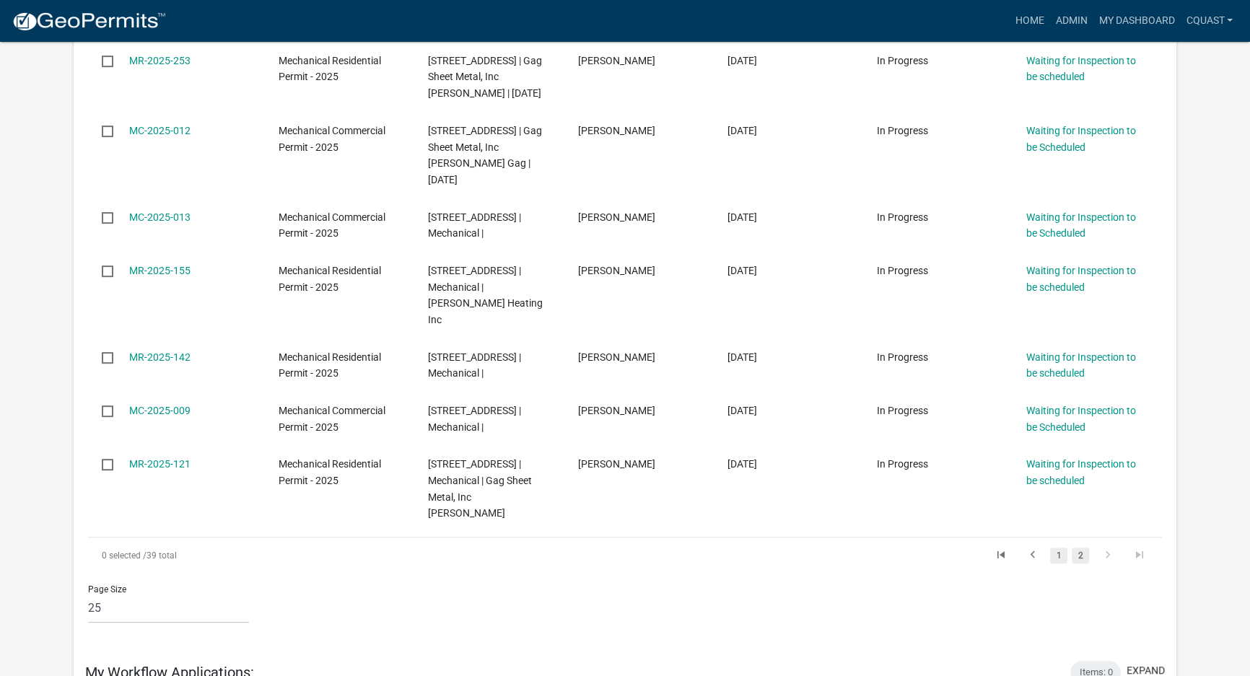
click at [1065, 548] on link "1" at bounding box center [1058, 556] width 17 height 16
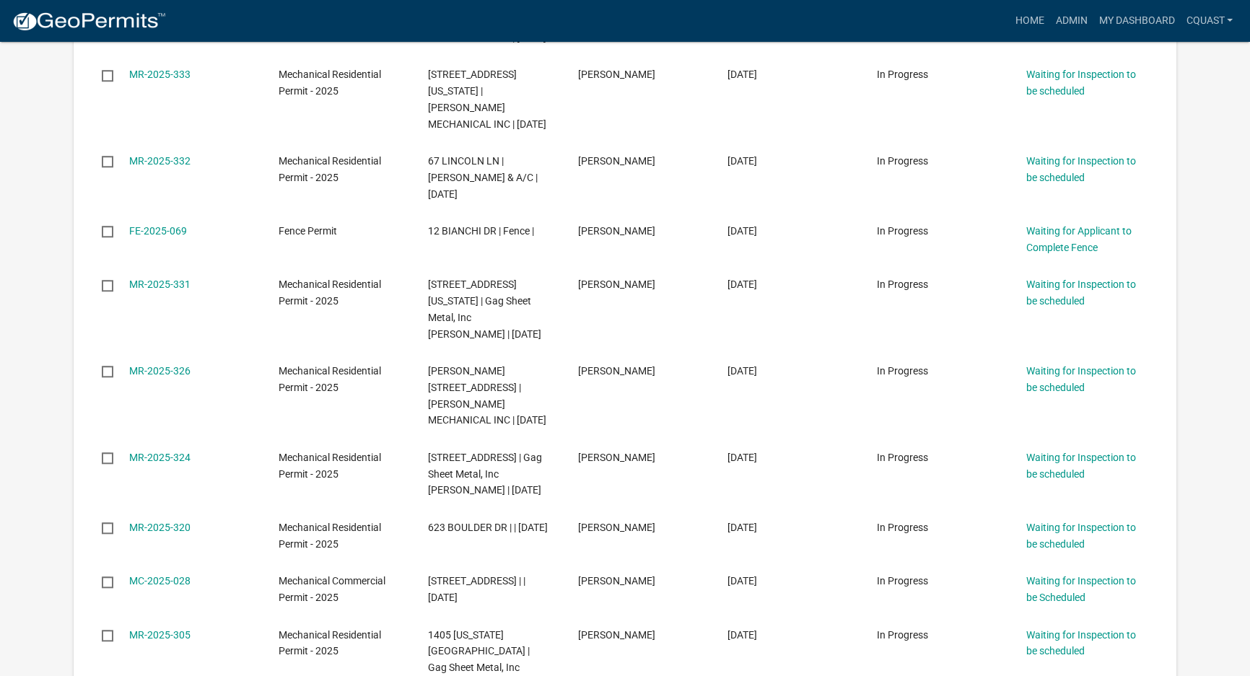
scroll to position [1618, 0]
